Goal: Find specific page/section: Find specific page/section

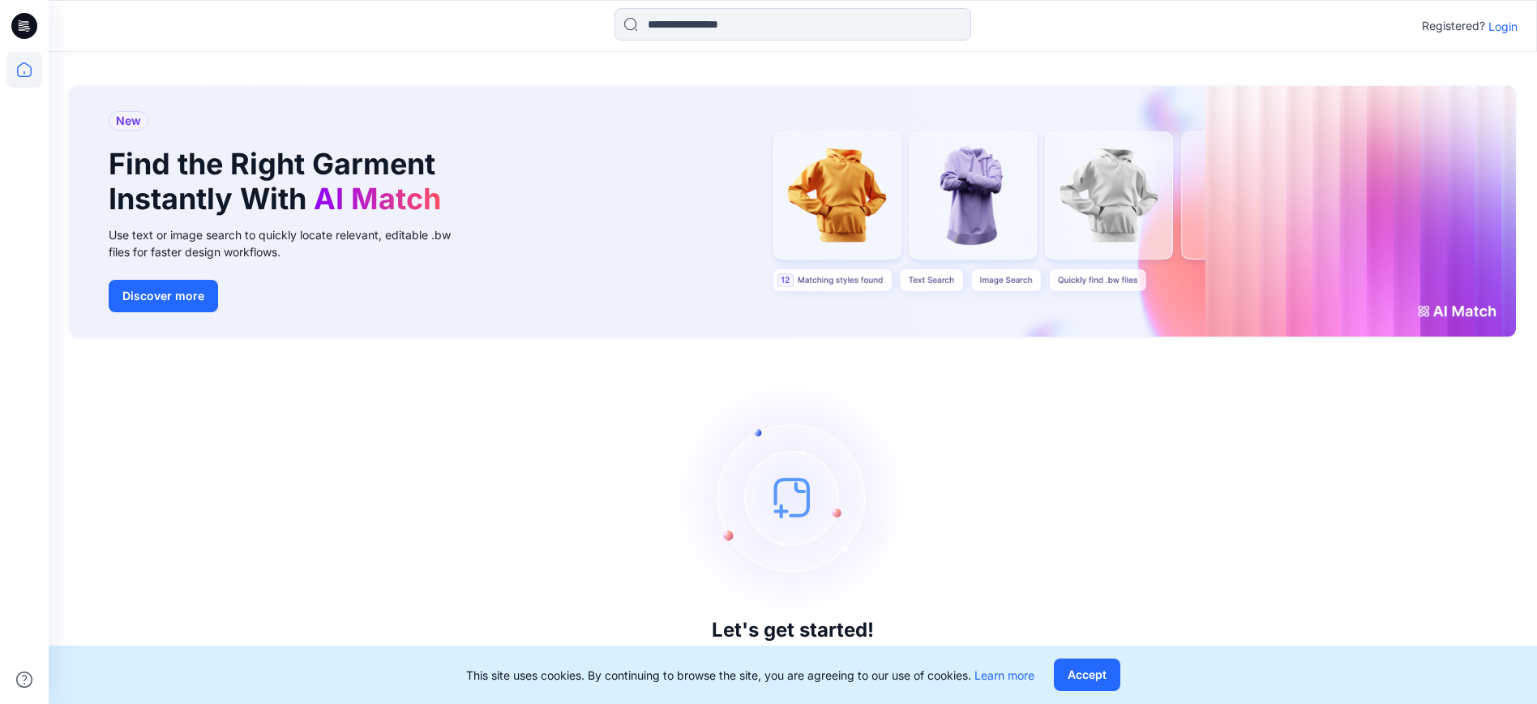
click at [1498, 27] on p "Login" at bounding box center [1502, 26] width 29 height 17
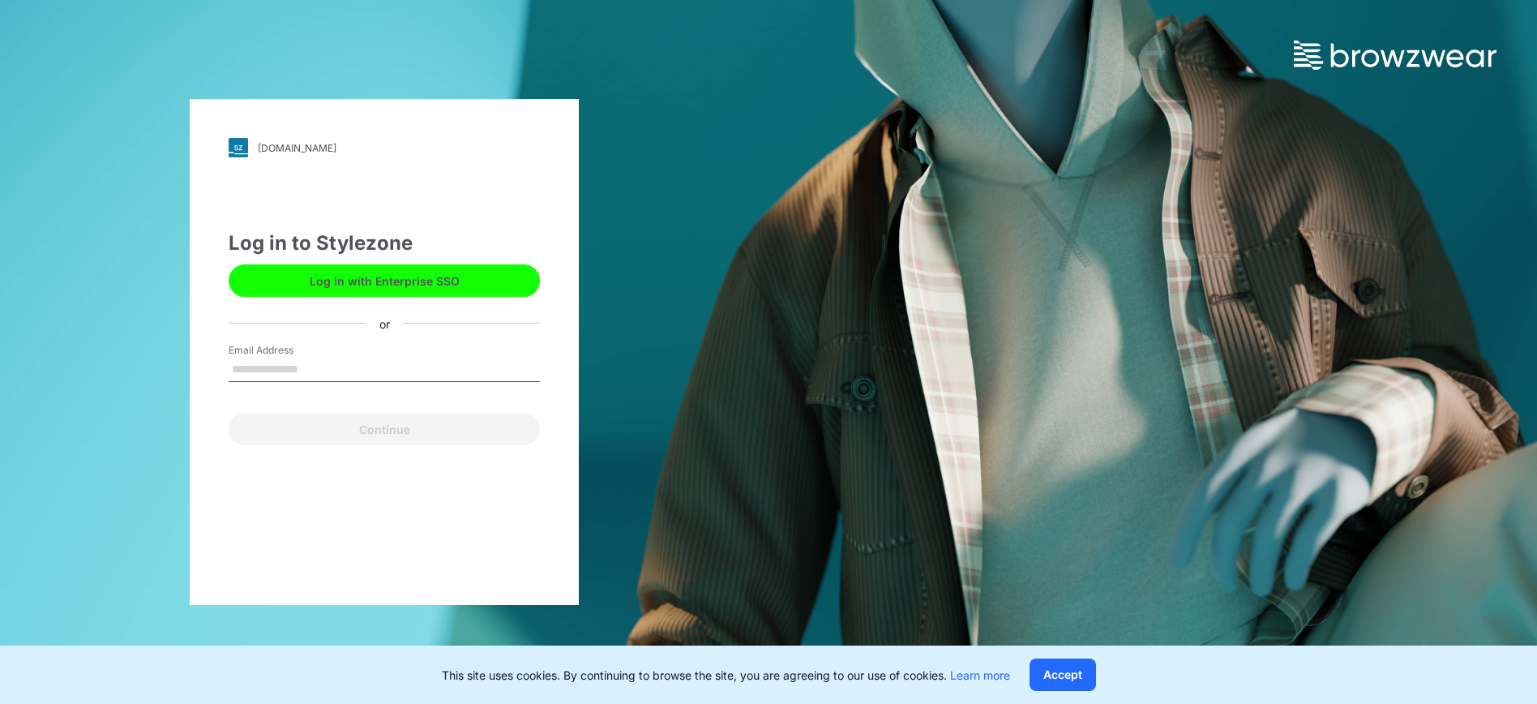
click at [284, 362] on input "Email Address" at bounding box center [384, 369] width 311 height 24
type input "**********"
click at [229, 413] on button "Continue" at bounding box center [384, 429] width 311 height 32
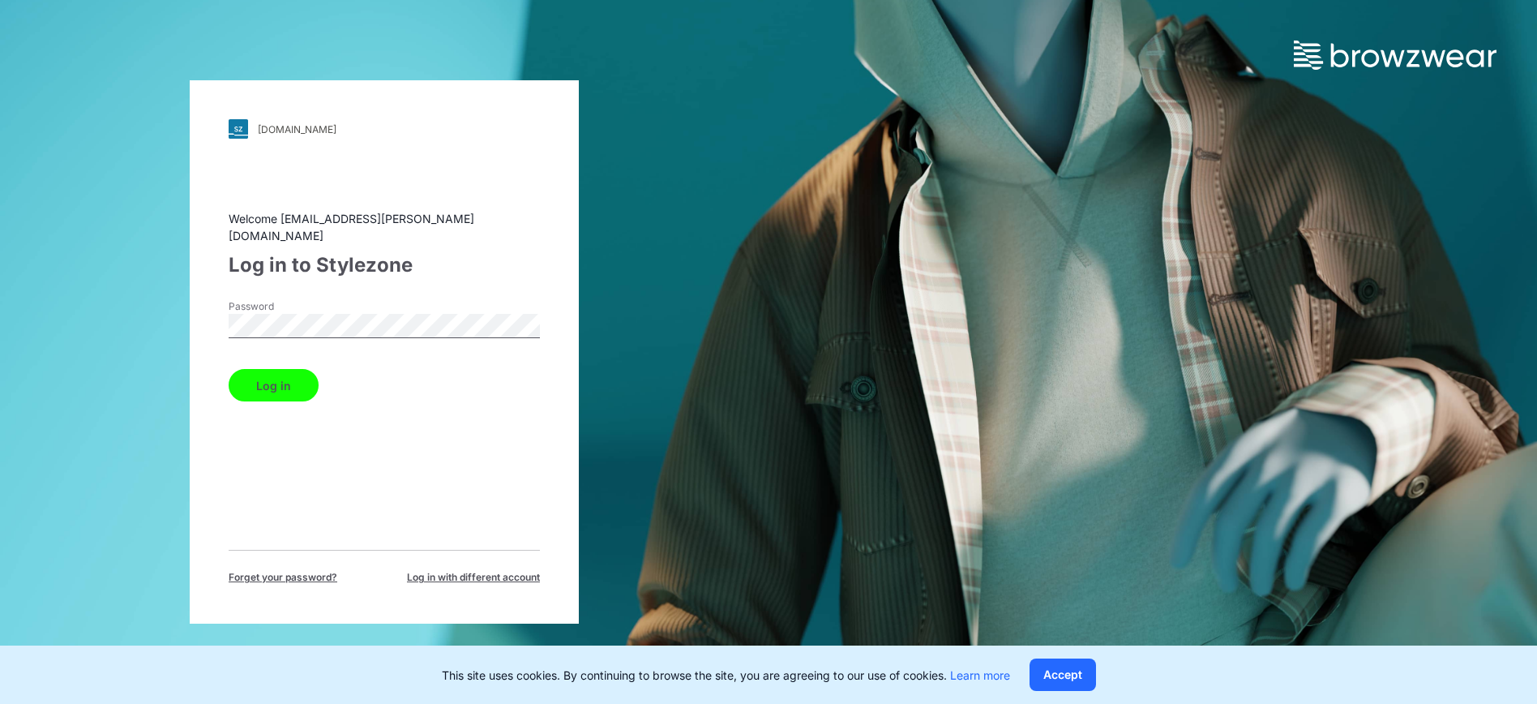
click at [269, 376] on button "Log in" at bounding box center [274, 385] width 90 height 32
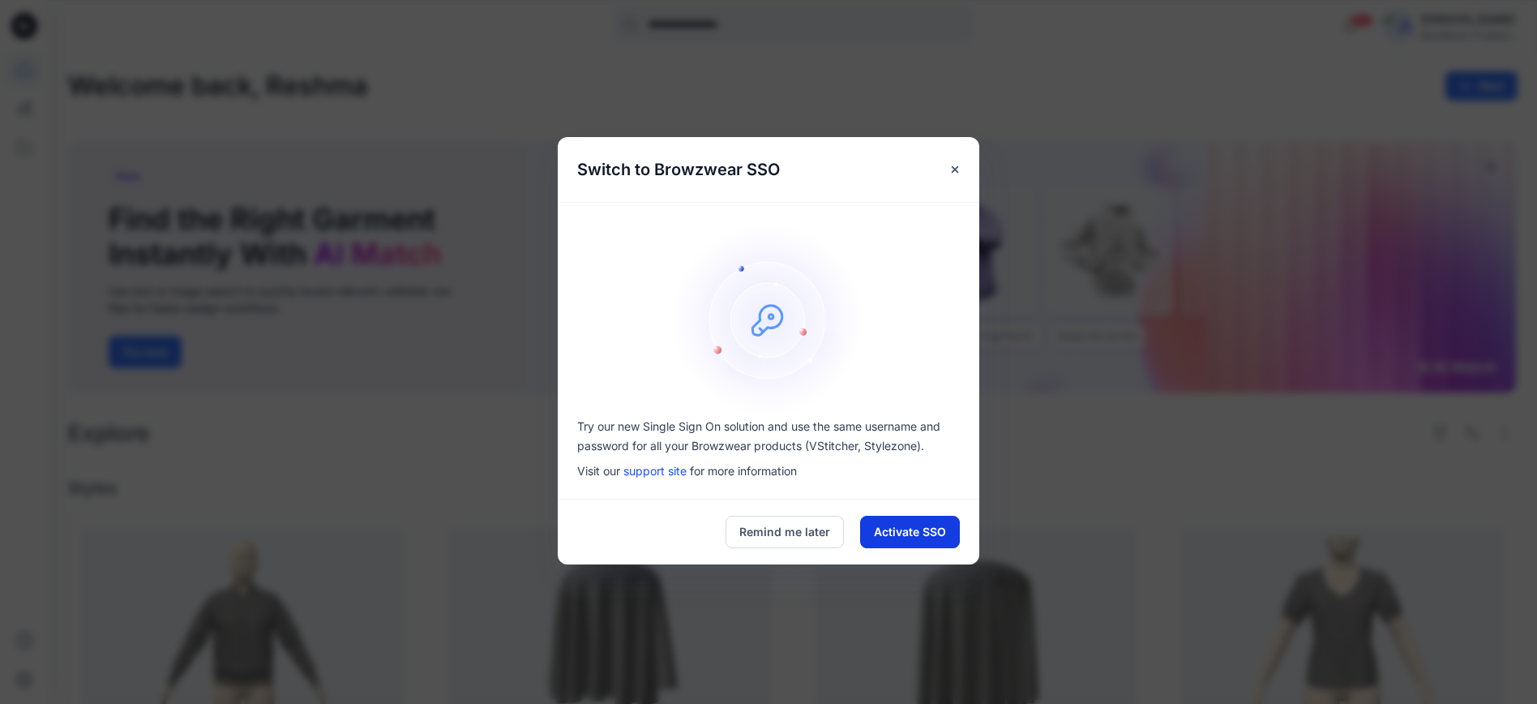
click at [897, 538] on button "Activate SSO" at bounding box center [910, 531] width 100 height 32
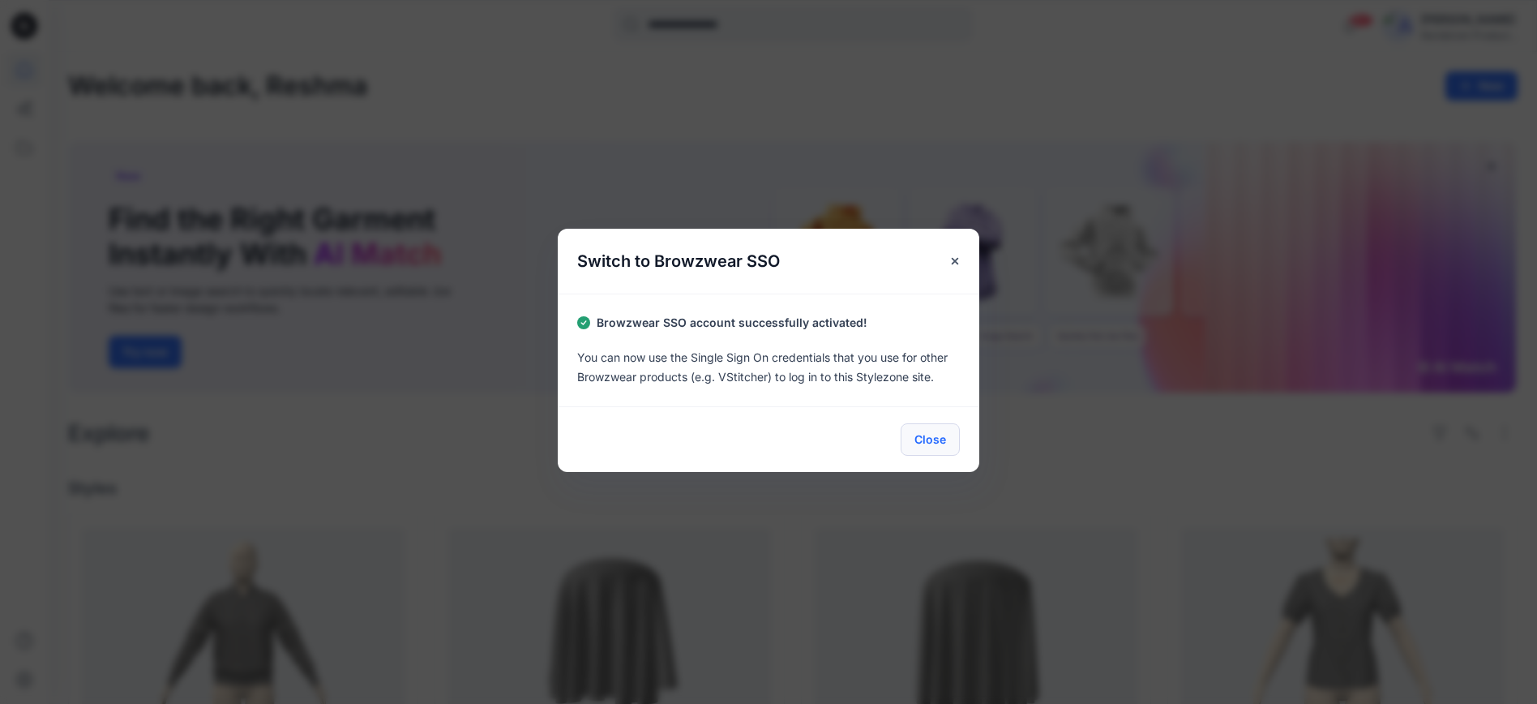
click at [938, 443] on button "Close" at bounding box center [929, 439] width 59 height 32
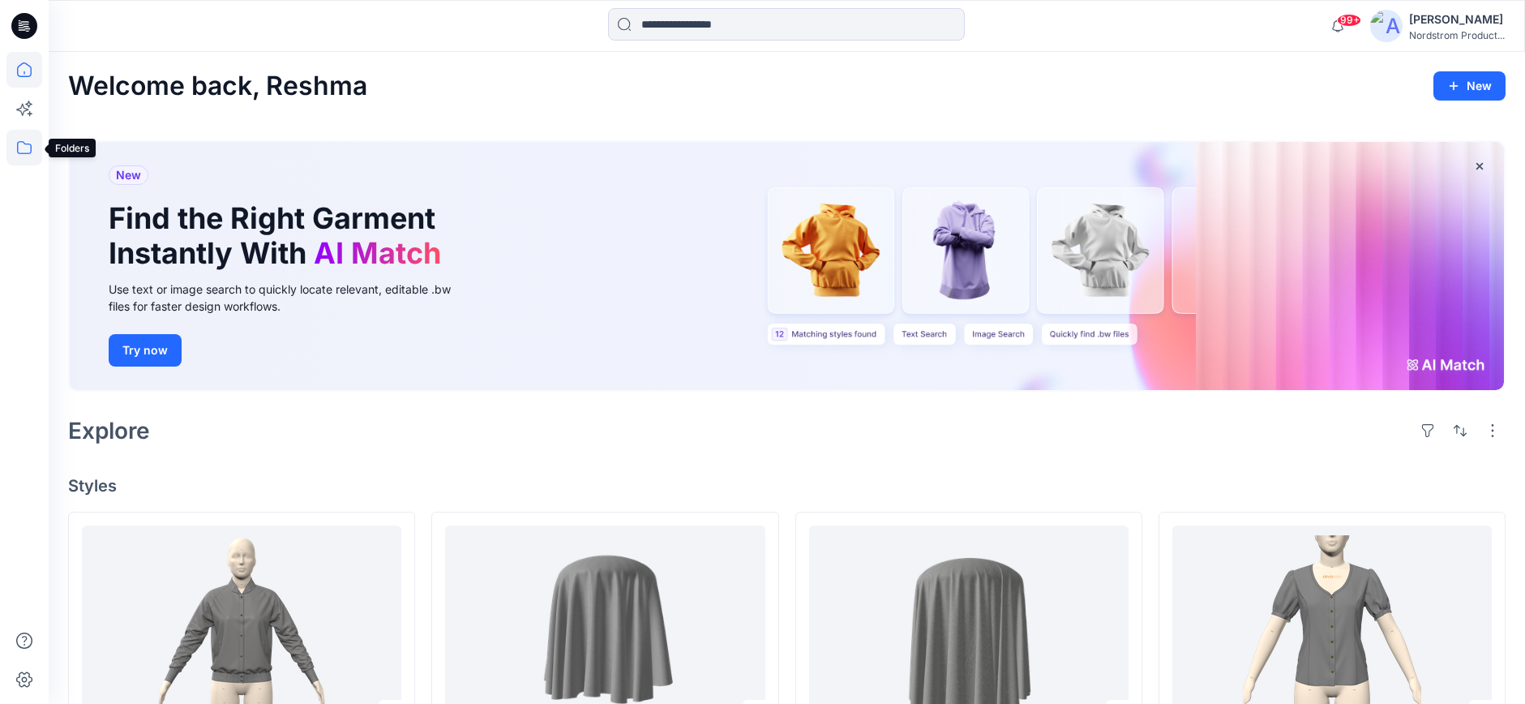
click at [21, 156] on icon at bounding box center [24, 148] width 36 height 36
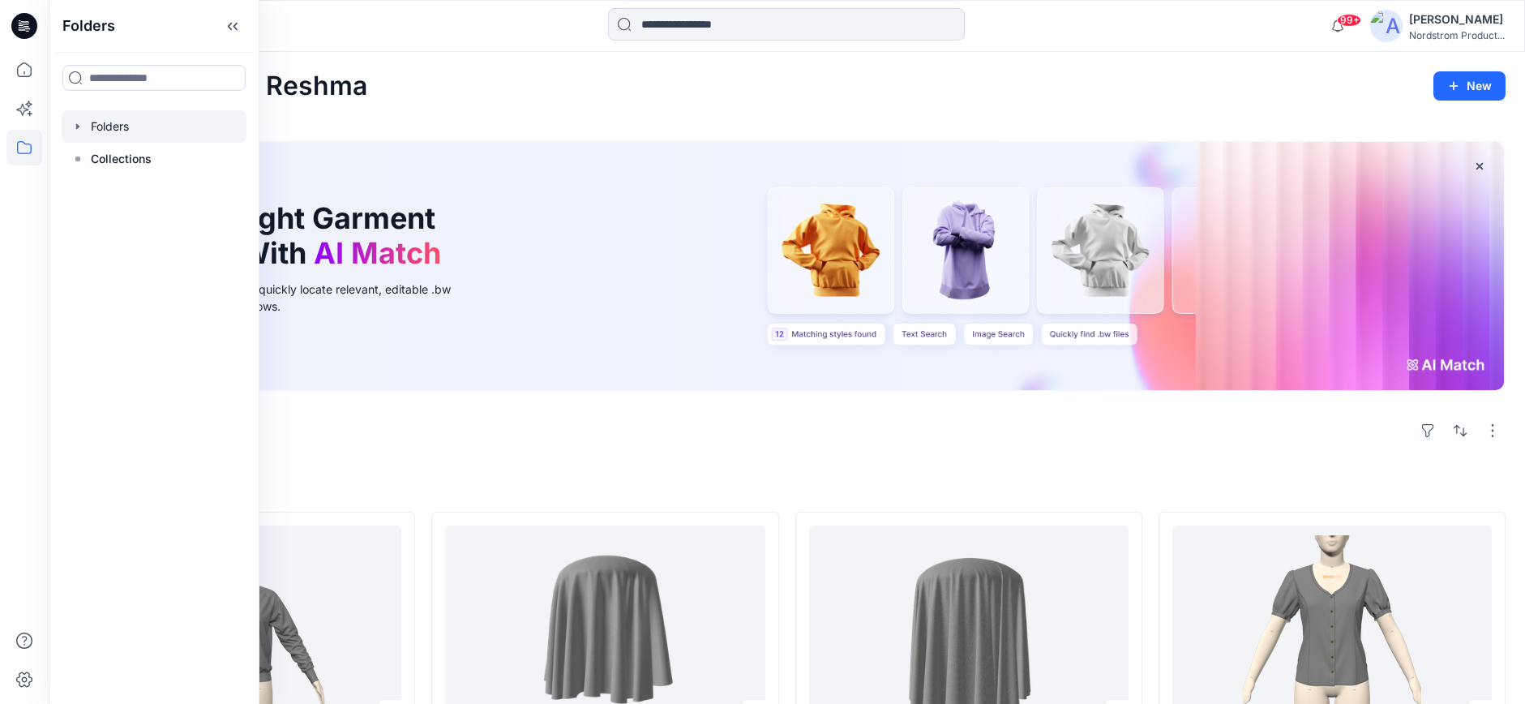
click at [135, 134] on div at bounding box center [154, 126] width 185 height 32
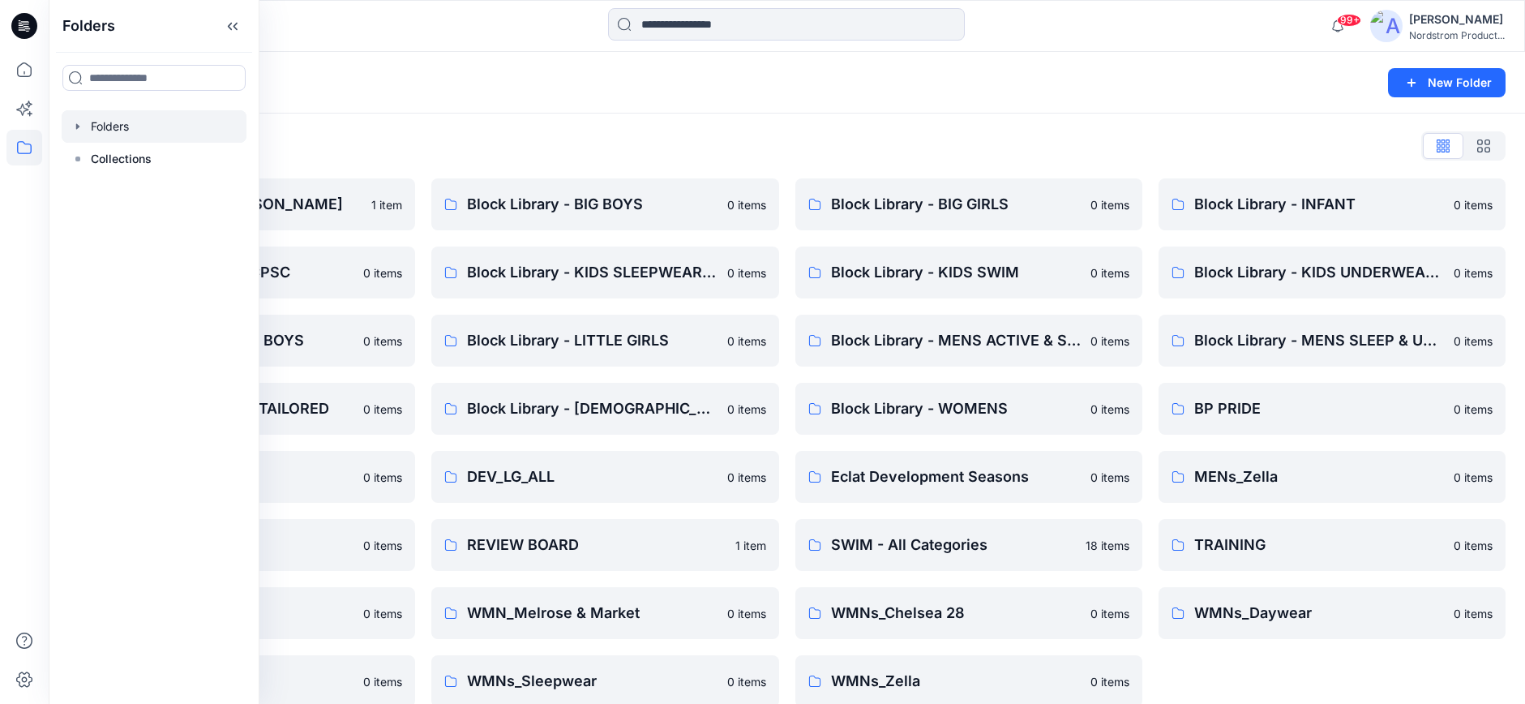
click at [785, 144] on div "Folders List" at bounding box center [786, 146] width 1437 height 26
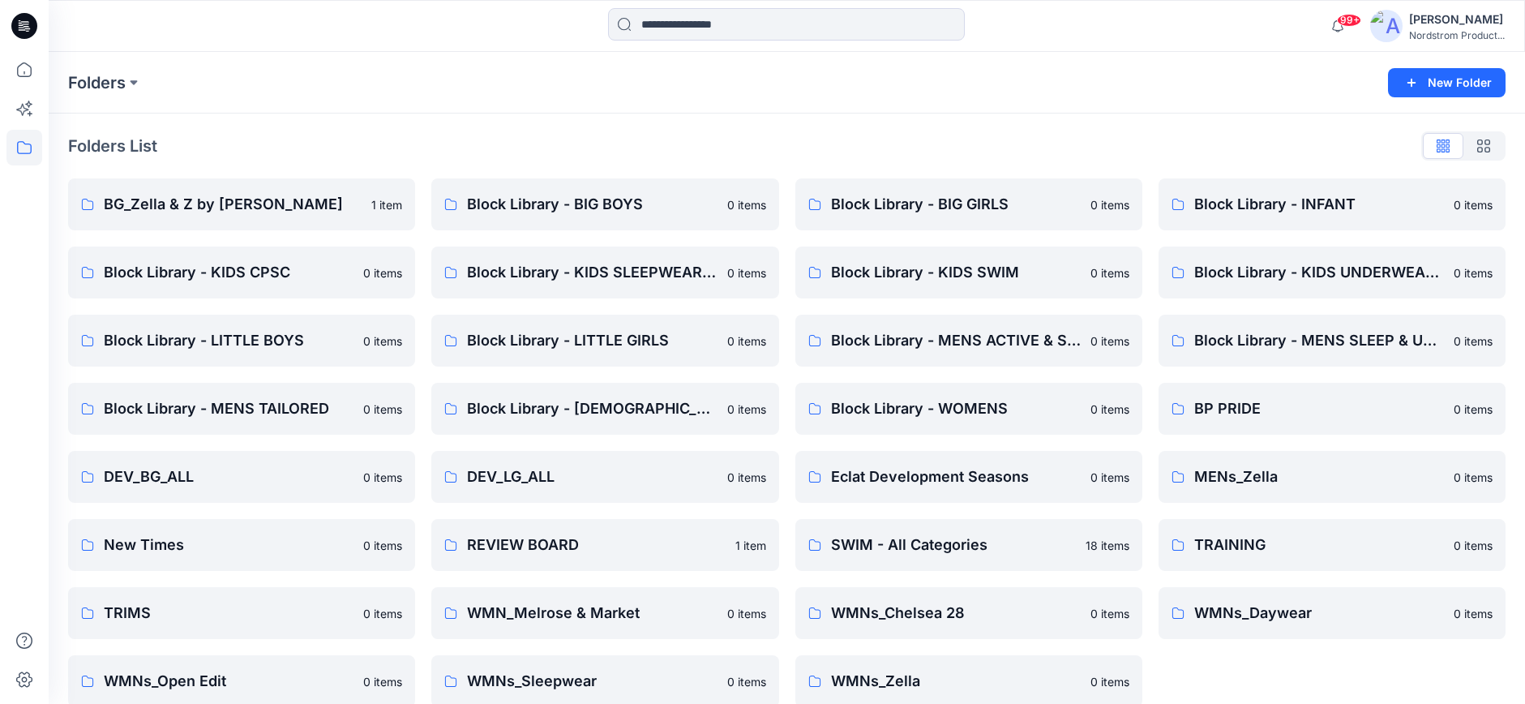
scroll to position [23, 0]
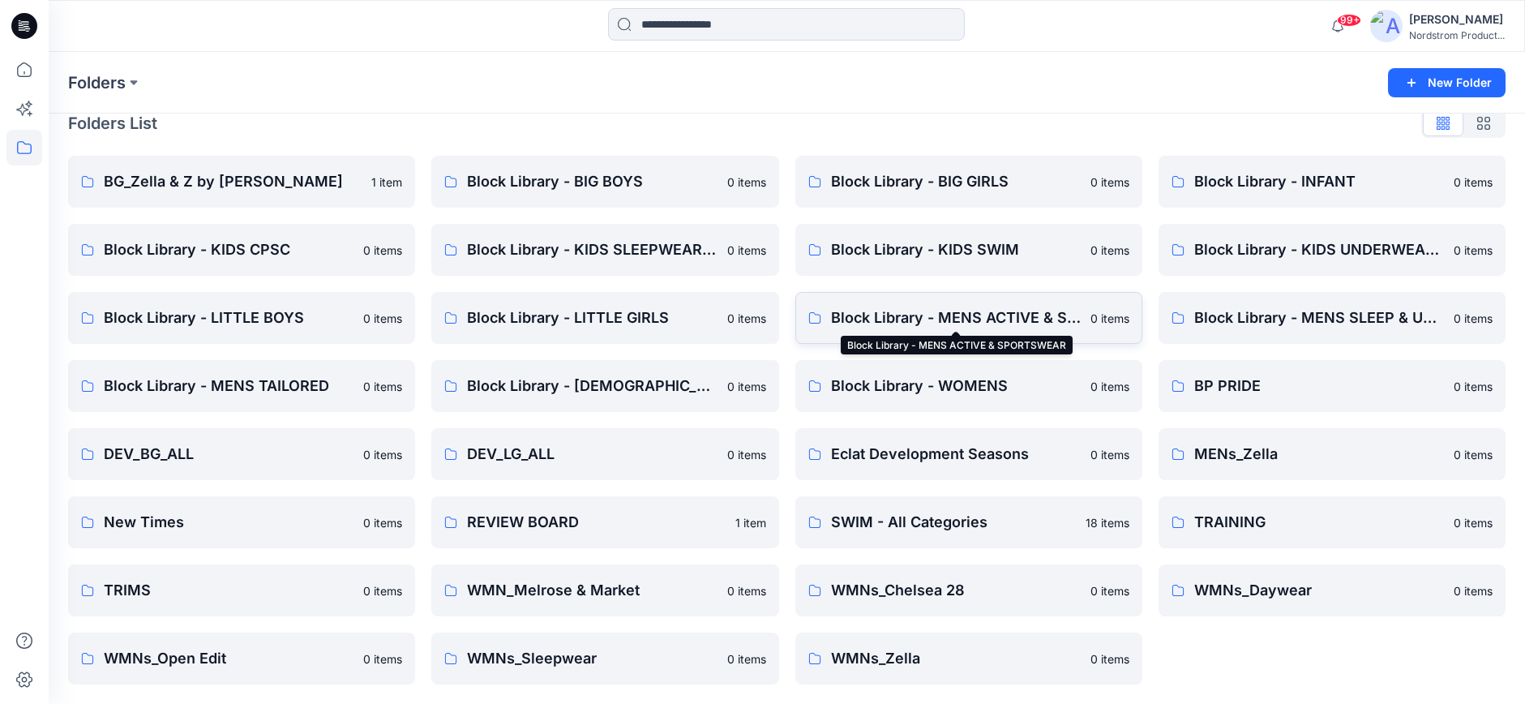
click at [977, 323] on p "Block Library - MENS ACTIVE & SPORTSWEAR" at bounding box center [956, 317] width 250 height 23
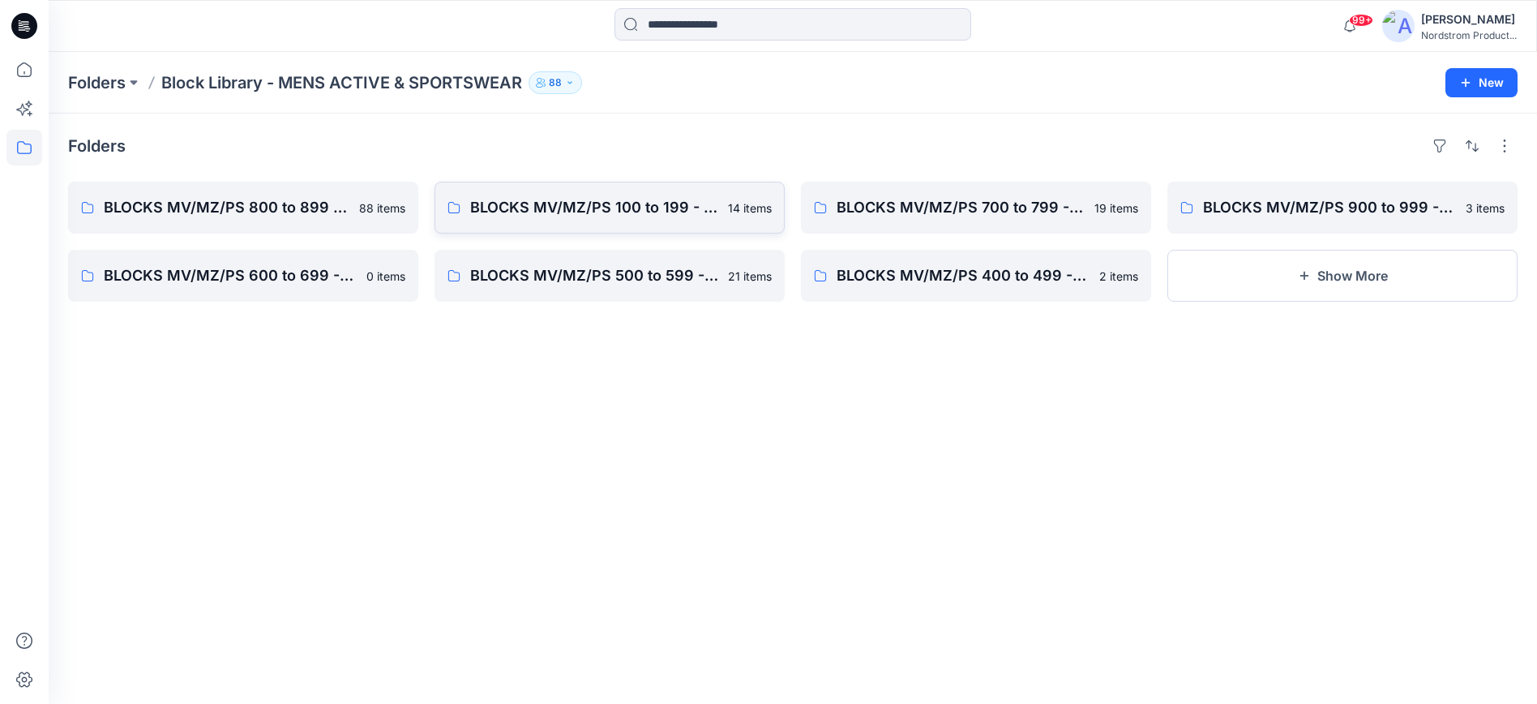
click at [568, 218] on p "BLOCKS MV/MZ/PS 100 to 199 - Woven Tops, Shirts, Collars" at bounding box center [594, 207] width 248 height 23
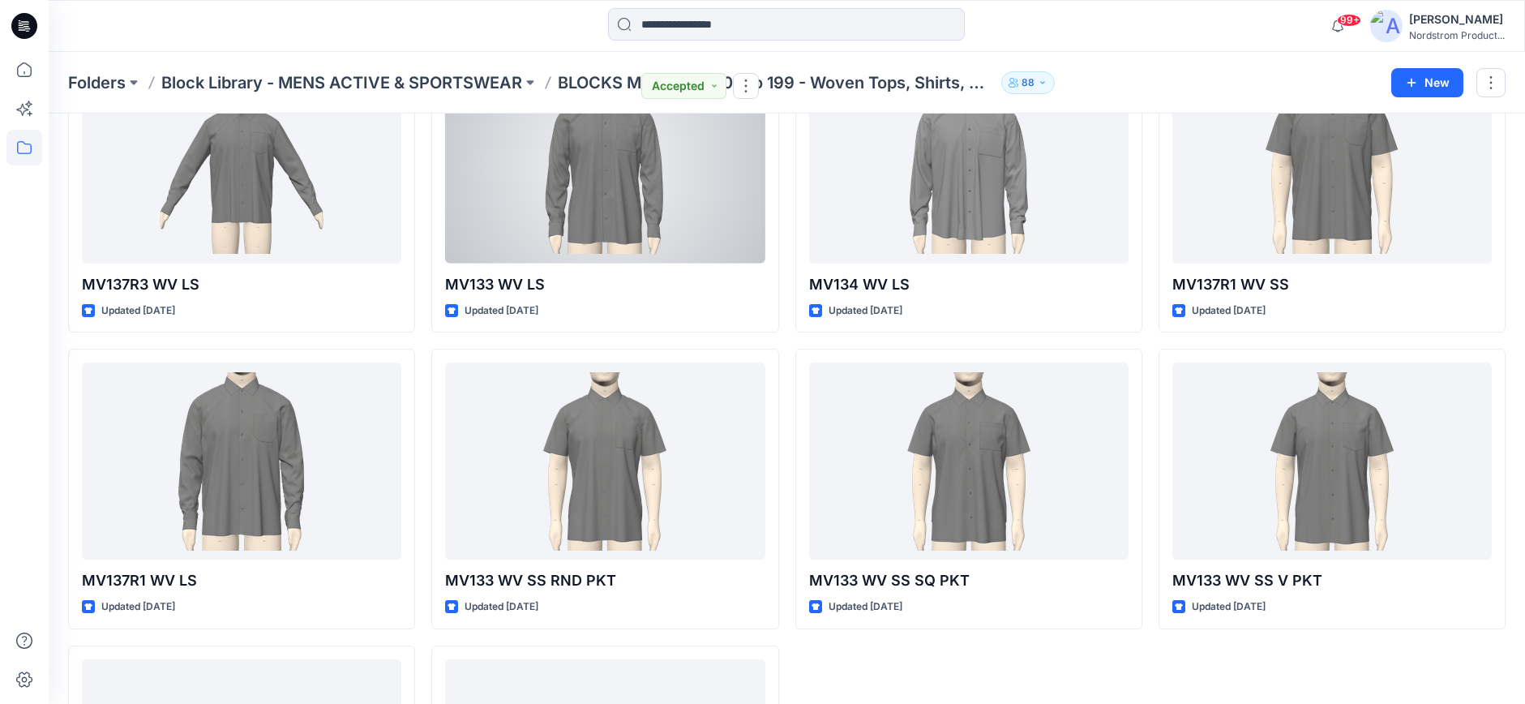
scroll to position [429, 0]
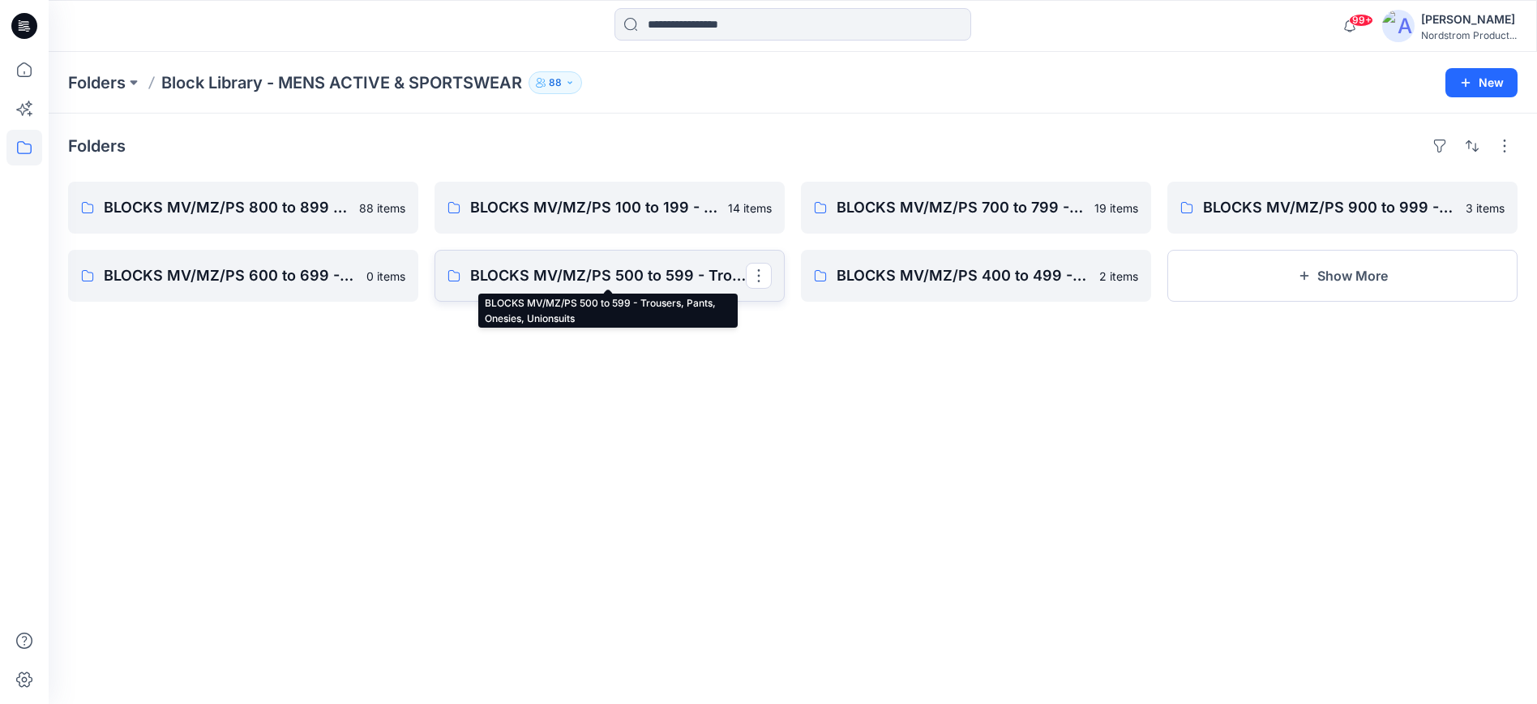
click at [554, 281] on p "BLOCKS MV/MZ/PS 500 to 599 - Trousers, Pants, Onesies, Unionsuits" at bounding box center [608, 275] width 276 height 23
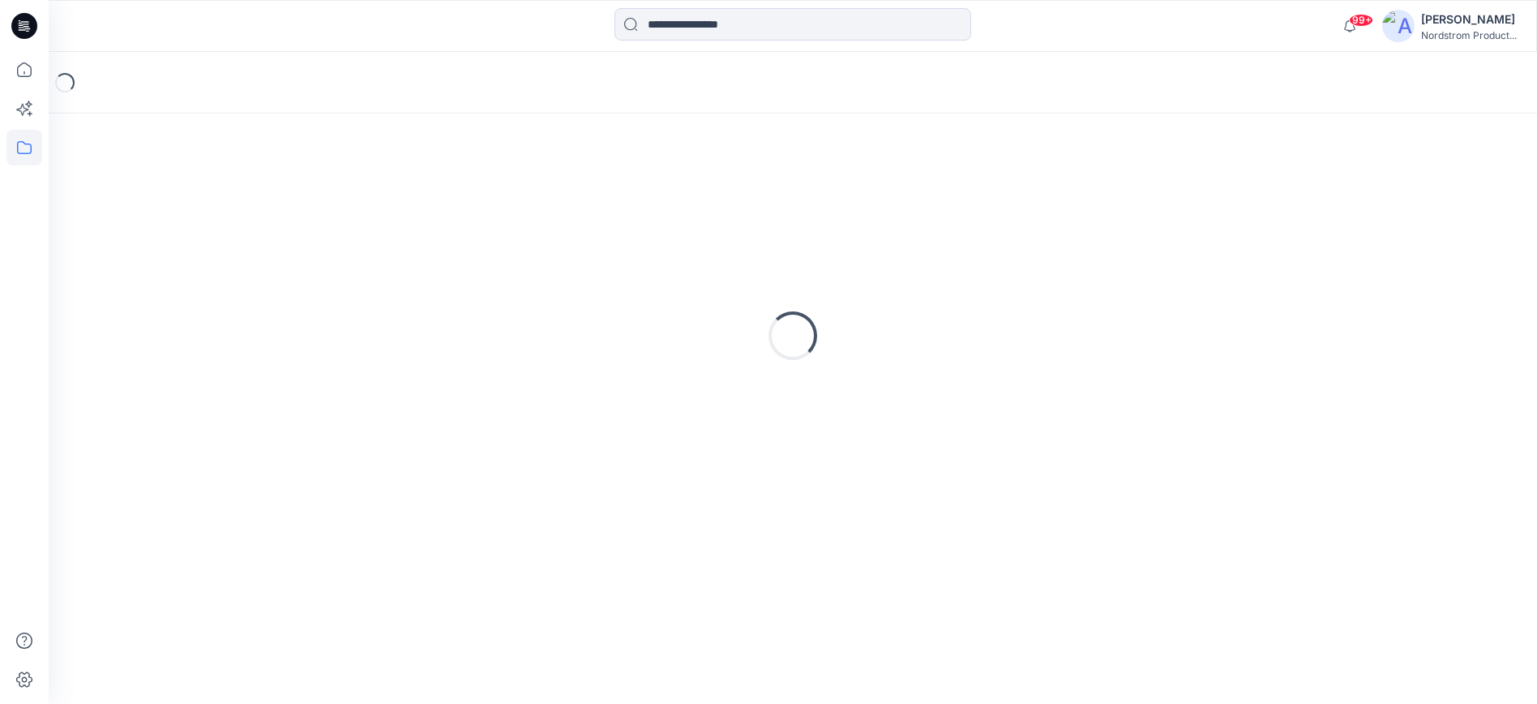
click at [554, 281] on div "Loading..." at bounding box center [792, 335] width 1449 height 405
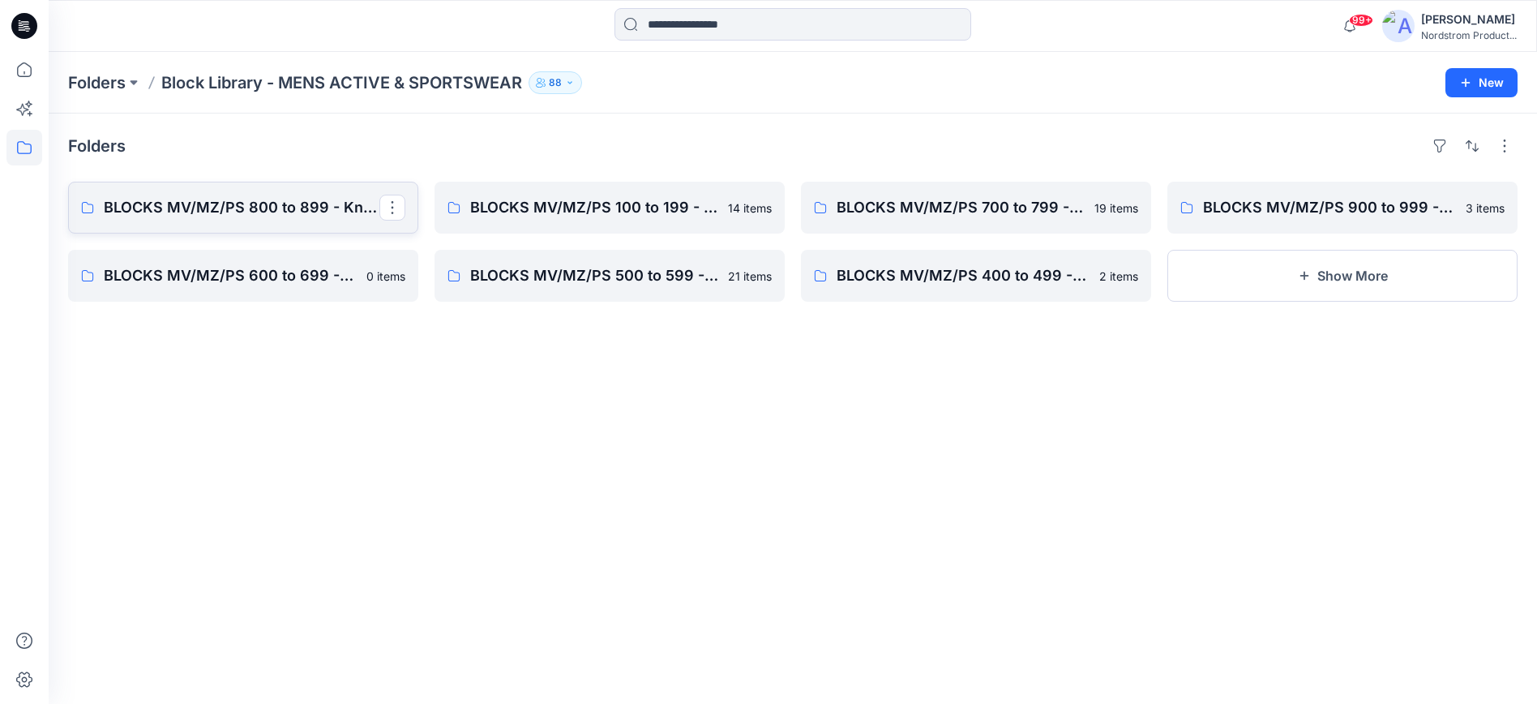
click at [244, 213] on p "BLOCKS MV/MZ/PS 800 to 899 - Knit Cut & Sew Tops" at bounding box center [242, 207] width 276 height 23
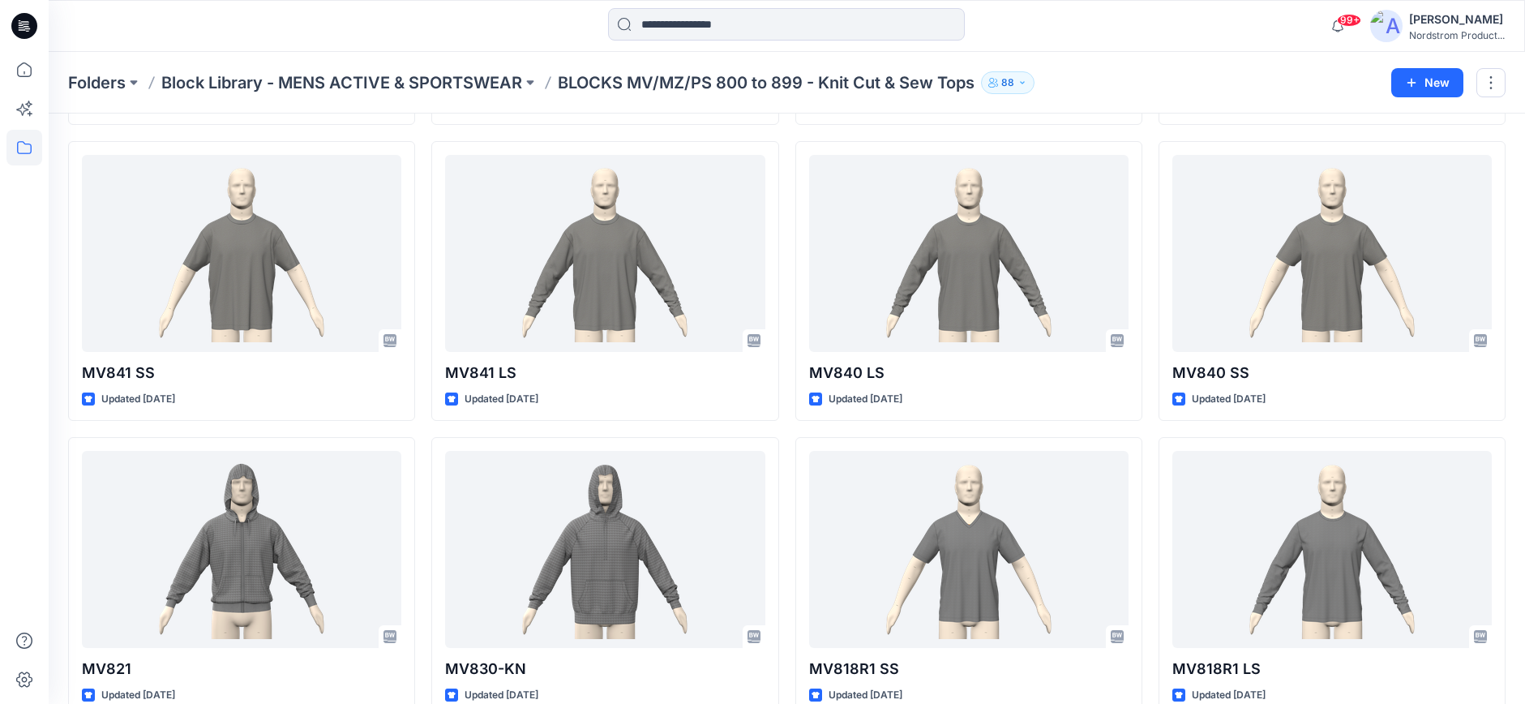
scroll to position [370, 0]
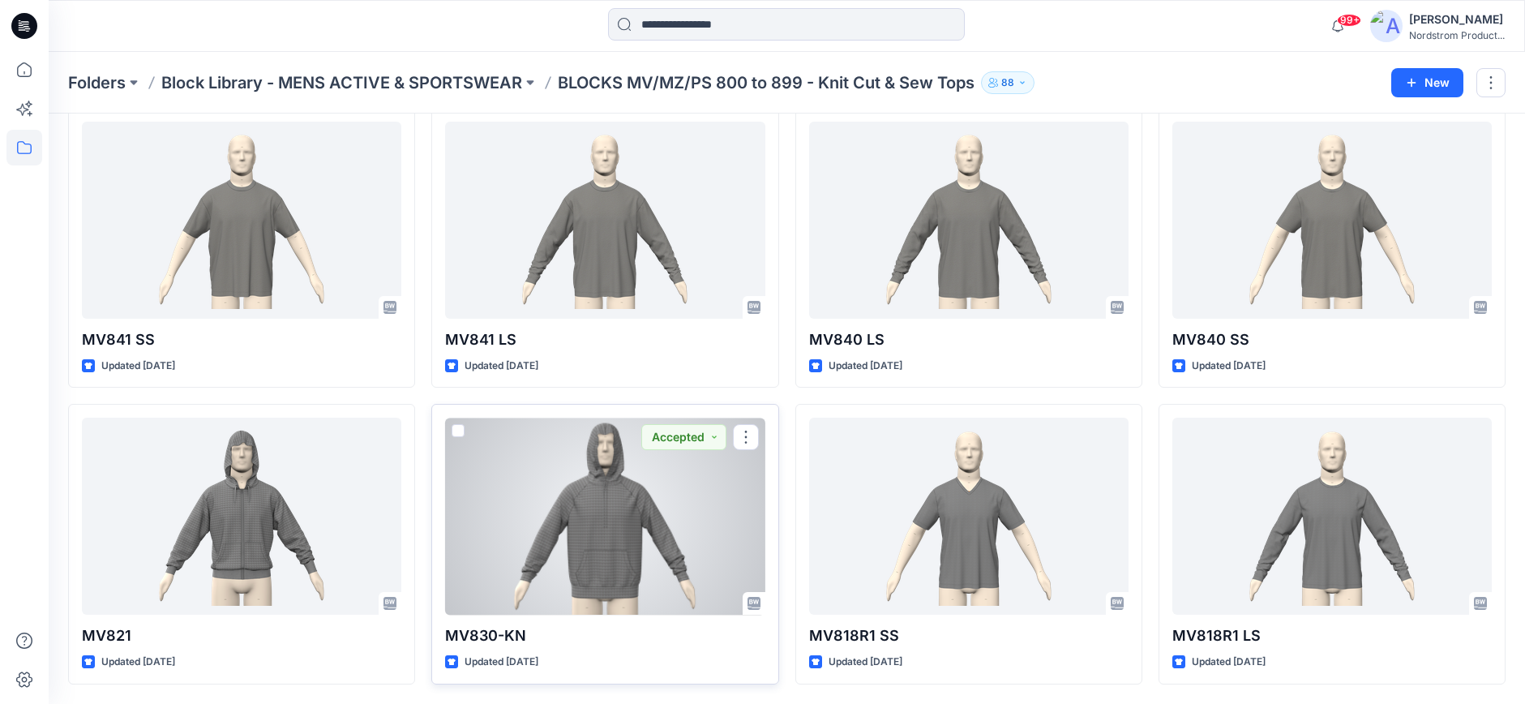
click at [624, 523] on div at bounding box center [604, 515] width 319 height 197
